Goal: Information Seeking & Learning: Find specific fact

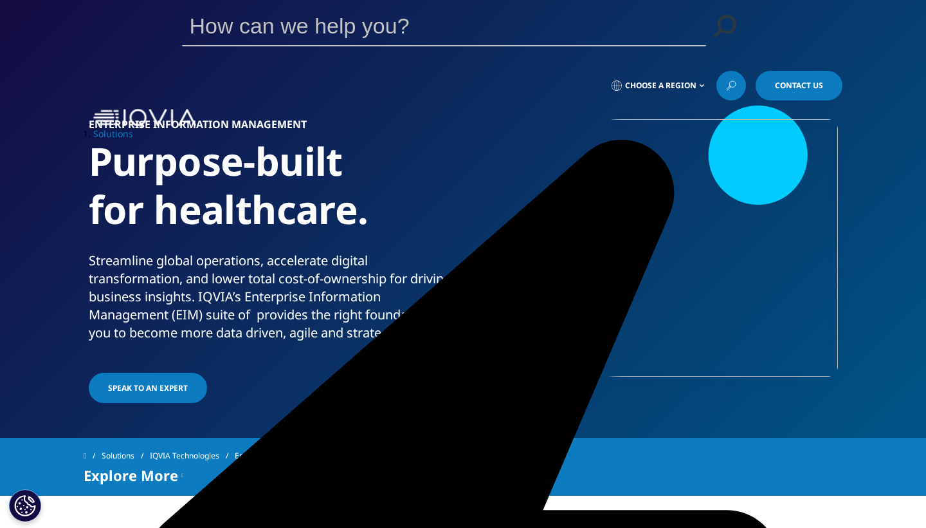
click at [472, 71] on link at bounding box center [732, 86] width 30 height 30
click at [472, 45] on input "Search" at bounding box center [426, 25] width 488 height 39
type input "federation"
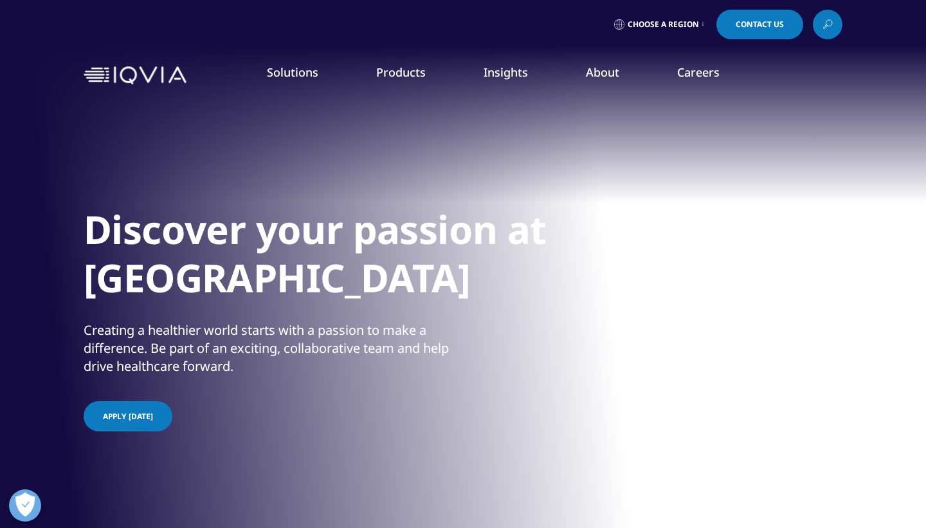
click at [508, 69] on link "Insights" at bounding box center [506, 71] width 44 height 15
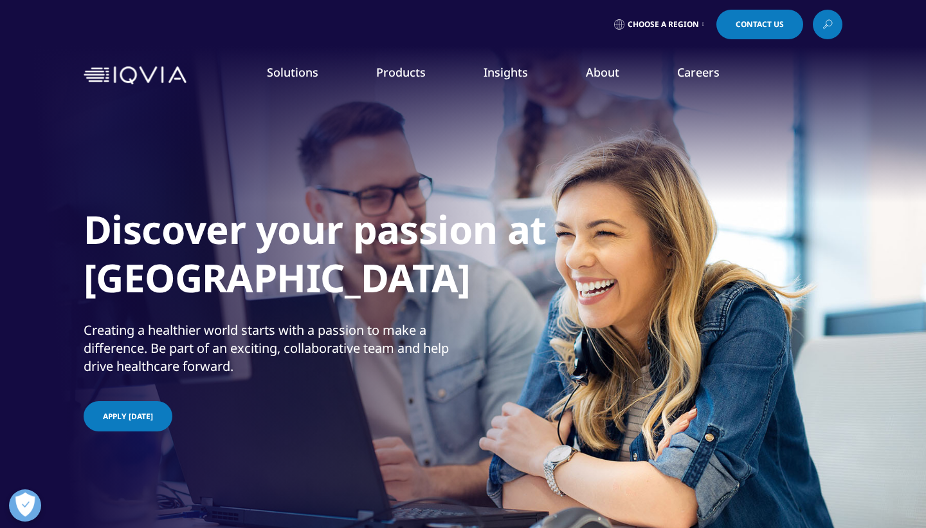
click at [508, 69] on link "Insights" at bounding box center [506, 71] width 44 height 15
drag, startPoint x: 500, startPoint y: 261, endPoint x: 492, endPoint y: 270, distance: 11.4
click at [500, 261] on p "Global Trends in R&D 2025" at bounding box center [491, 268] width 136 height 26
click at [492, 270] on div "Discover your passion at IQVIA Creating a healthier world starts with a passion…" at bounding box center [463, 314] width 759 height 437
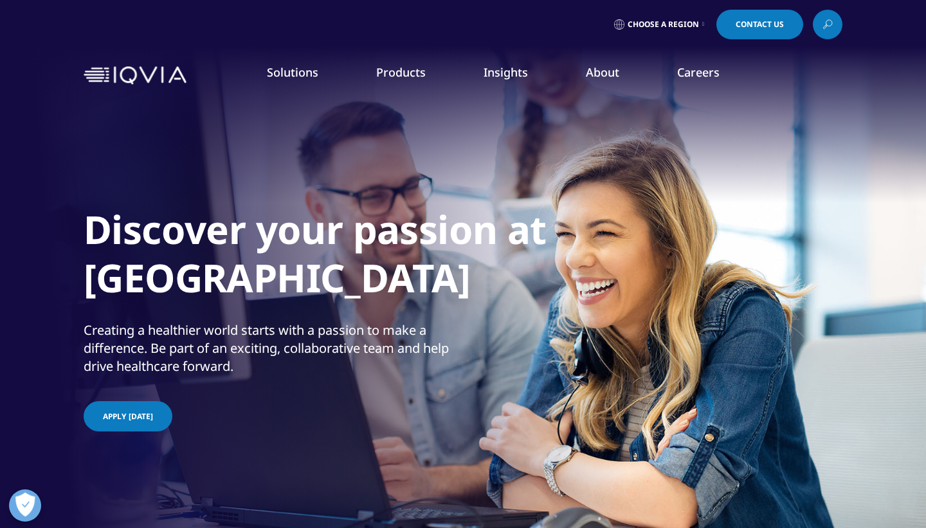
scroll to position [-9, 0]
click at [461, 264] on h1 "Discover your passion at IQVIA" at bounding box center [325, 257] width 482 height 104
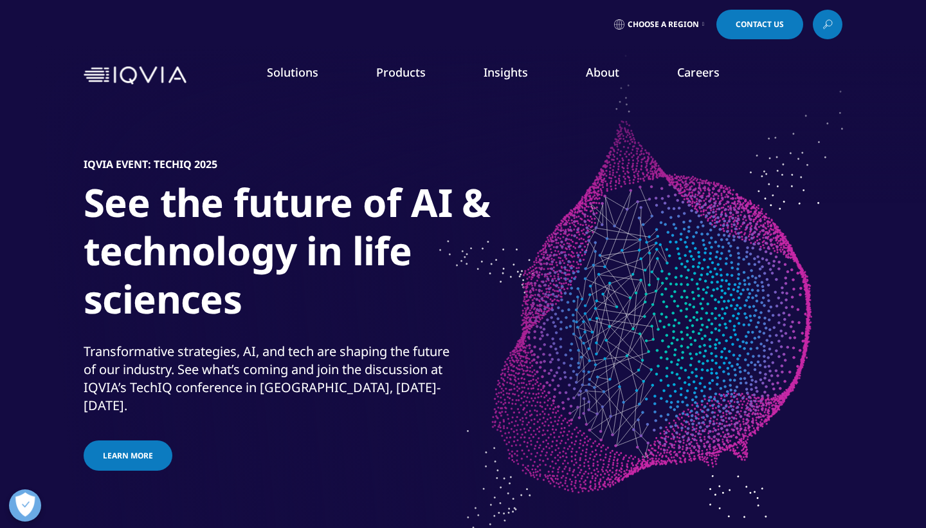
click at [300, 72] on link "Solutions" at bounding box center [292, 71] width 51 height 15
click at [726, 4] on div "Choose a Region Contact Us" at bounding box center [463, 24] width 926 height 49
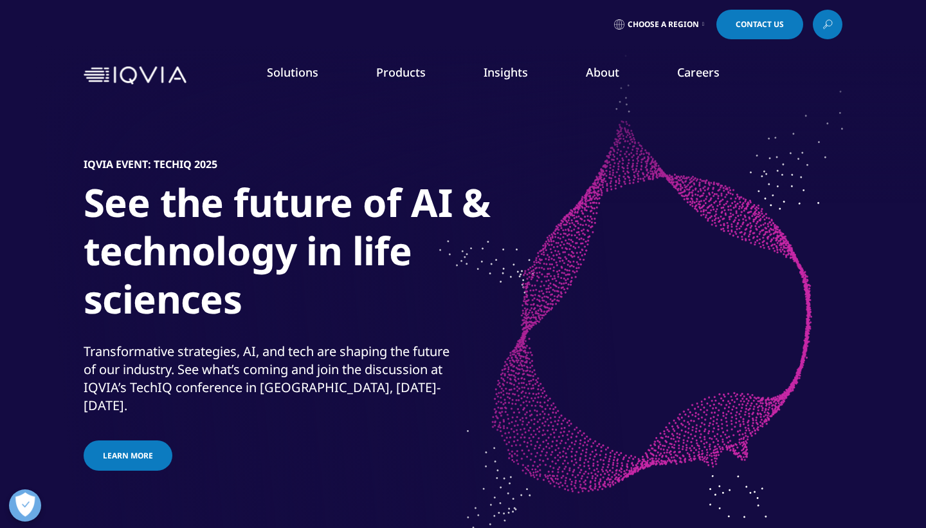
scroll to position [0, 0]
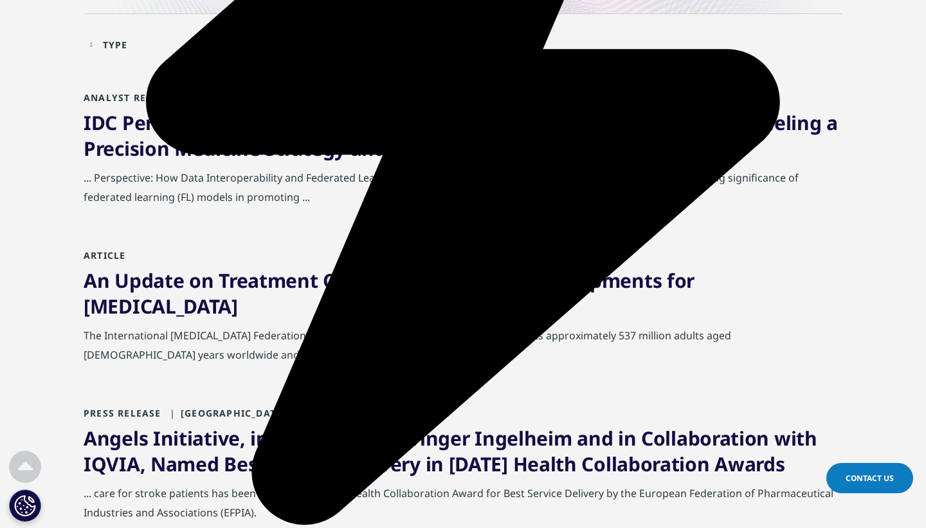
scroll to position [421, 0]
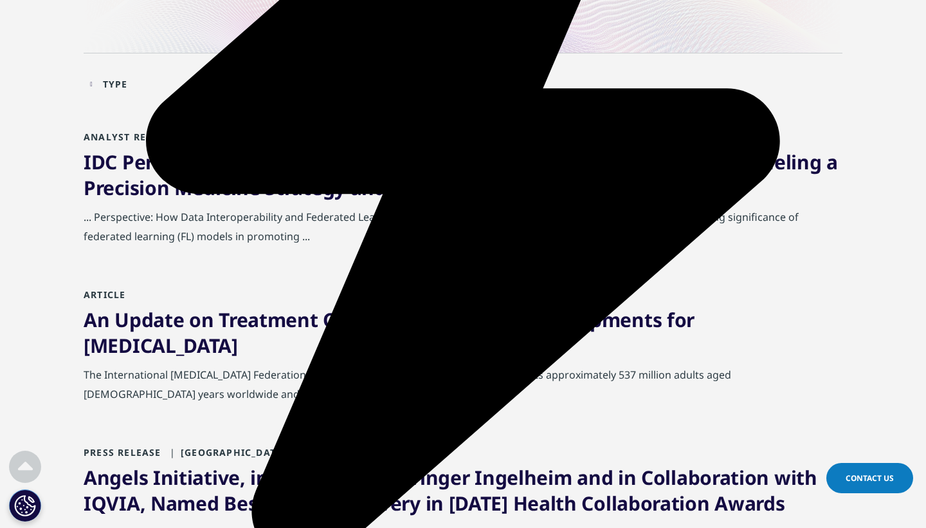
click at [445, 172] on link "IDC Perspective: How Data Interoperability and Federated Learning Are Fueling a…" at bounding box center [461, 175] width 755 height 52
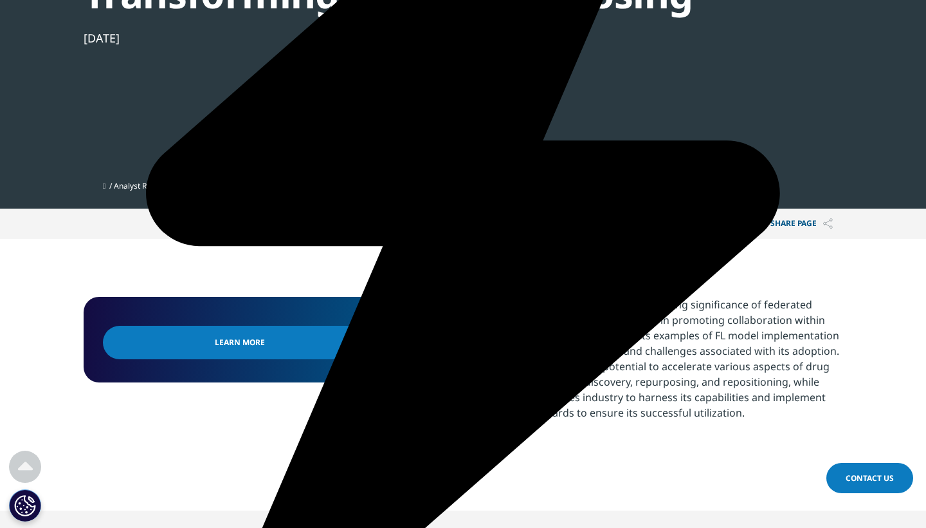
scroll to position [377, 0]
